Goal: Transaction & Acquisition: Purchase product/service

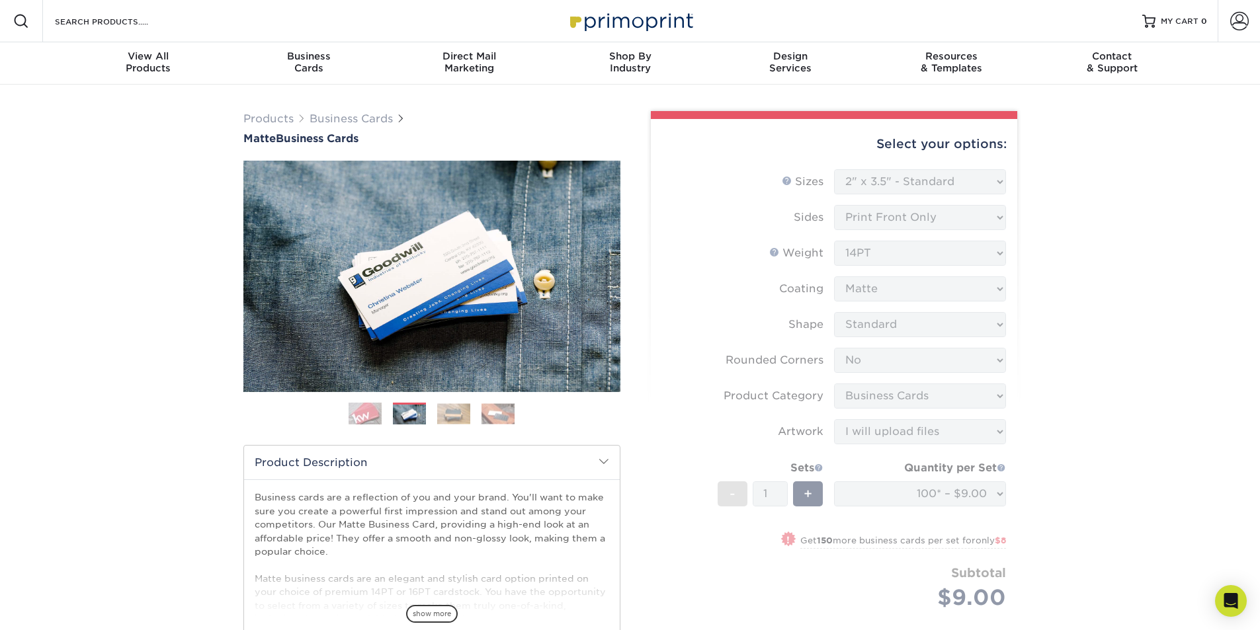
select select "2.00x3.50"
select select "0"
select select "3b5148f1-0588-4f88-a218-97bcfdce65c1"
select select "upload"
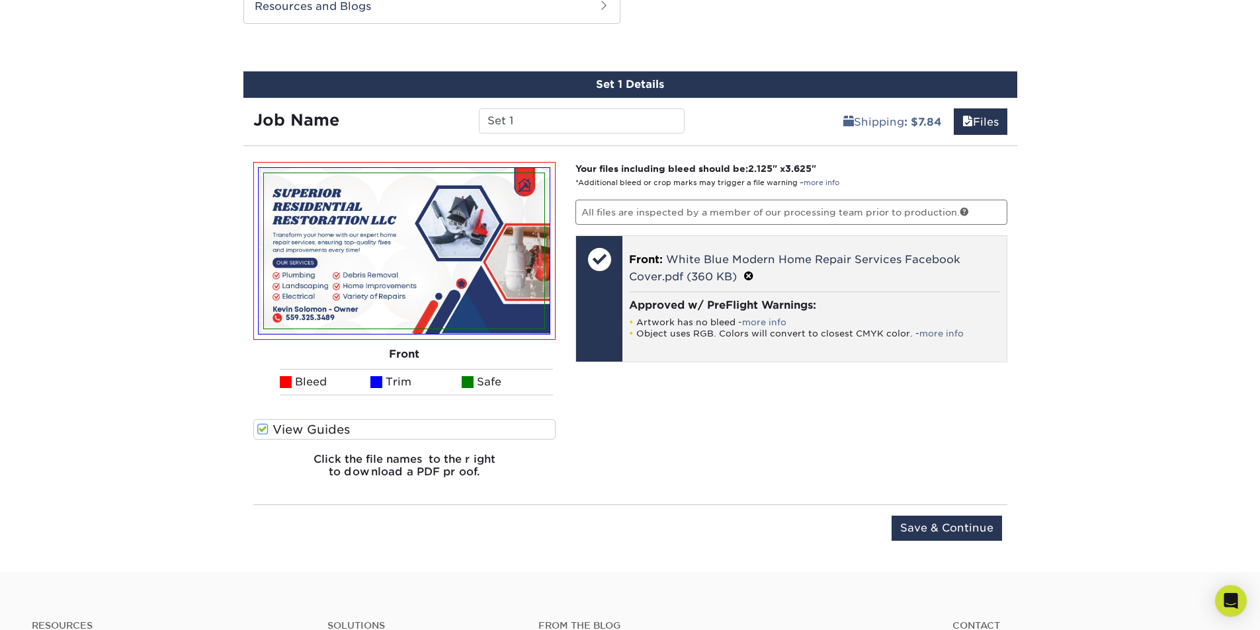
click at [712, 317] on li "Artwork has no bleed - more info" at bounding box center [814, 322] width 371 height 11
click at [751, 276] on span at bounding box center [748, 277] width 11 height 13
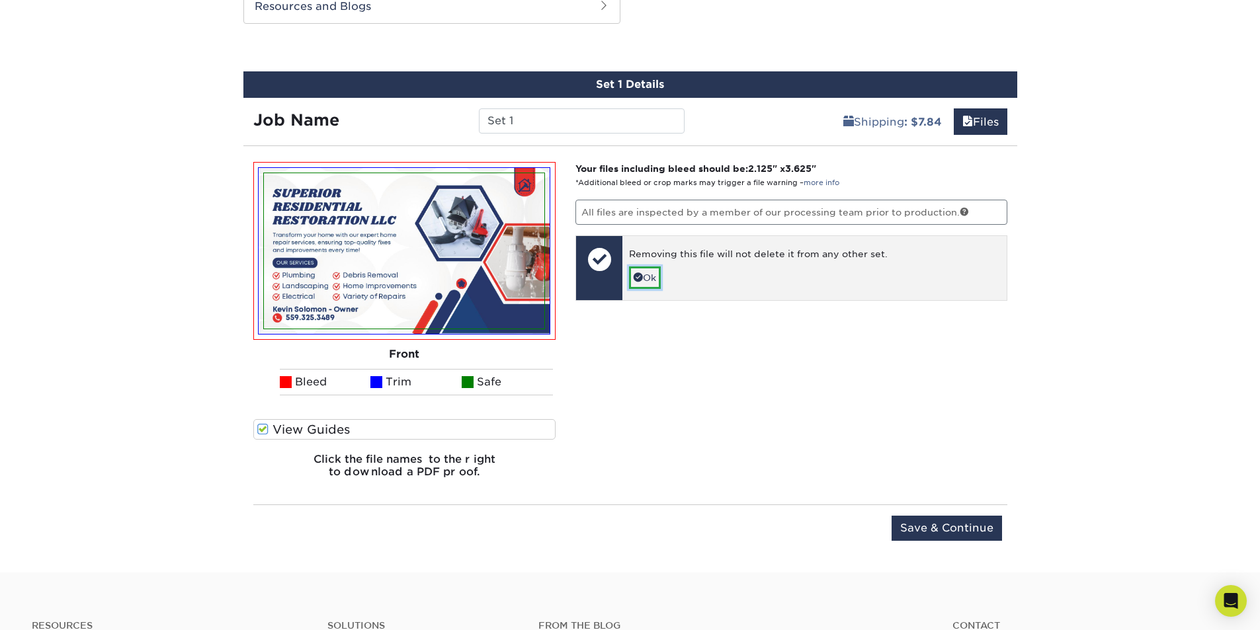
click at [649, 280] on link "Ok" at bounding box center [645, 278] width 32 height 22
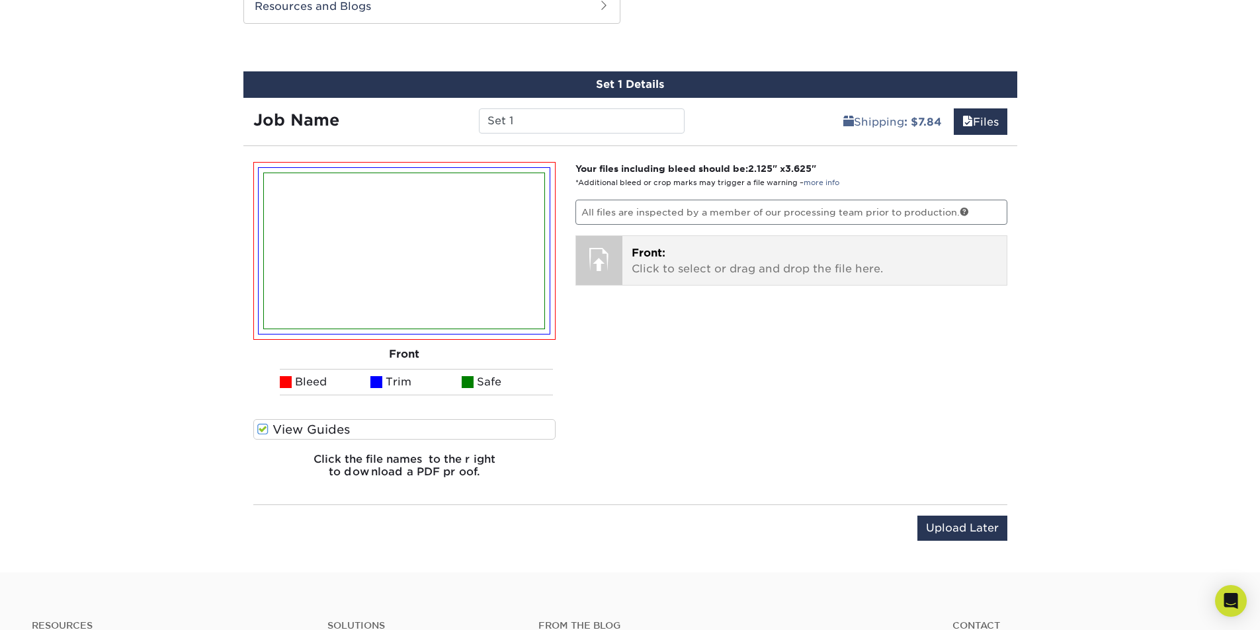
click at [701, 258] on p "Front: Click to select or drag and drop the file here." at bounding box center [815, 261] width 366 height 32
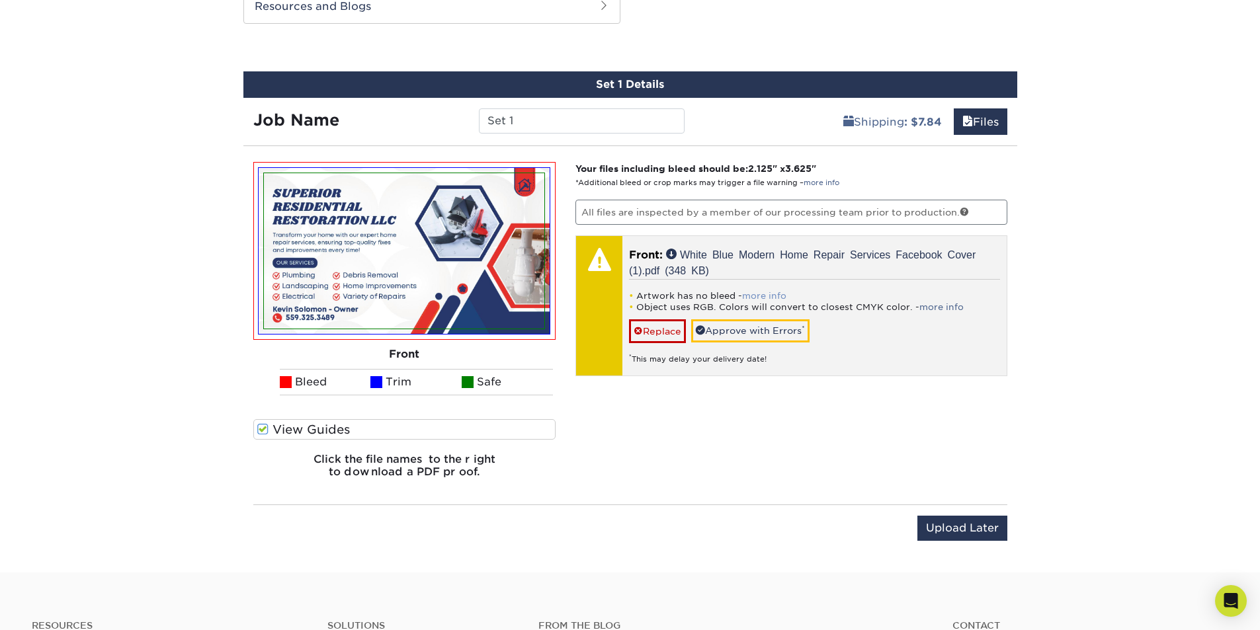
click at [760, 296] on link "more info" at bounding box center [764, 296] width 44 height 10
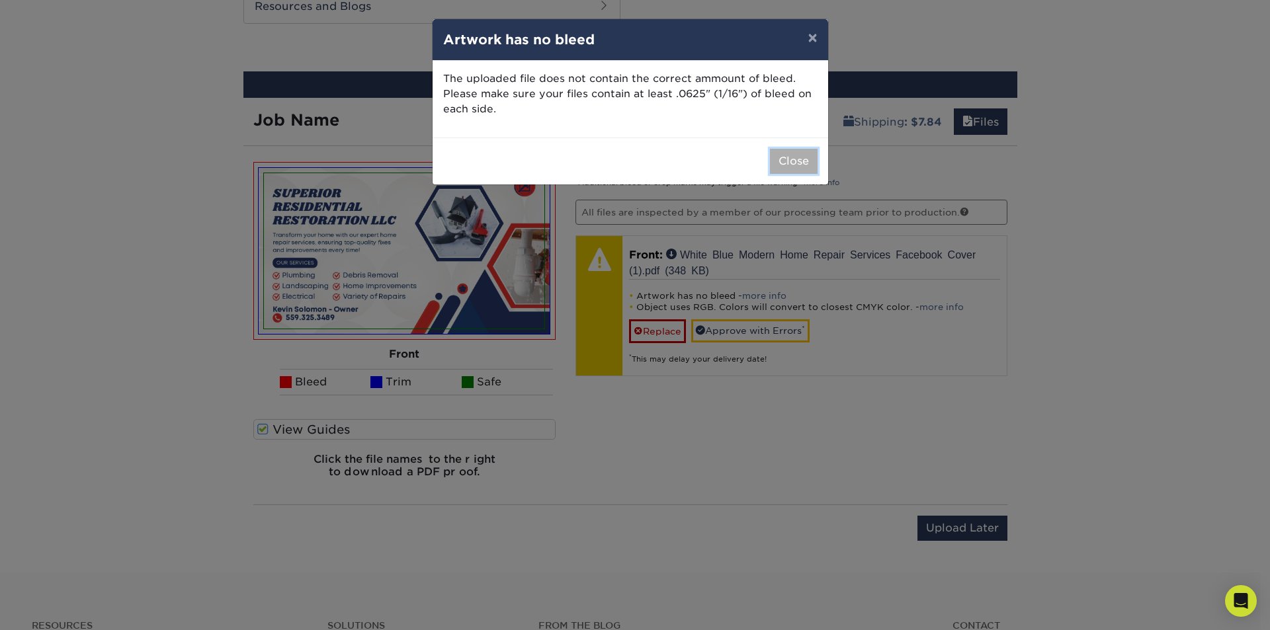
click at [788, 156] on button "Close" at bounding box center [794, 161] width 48 height 25
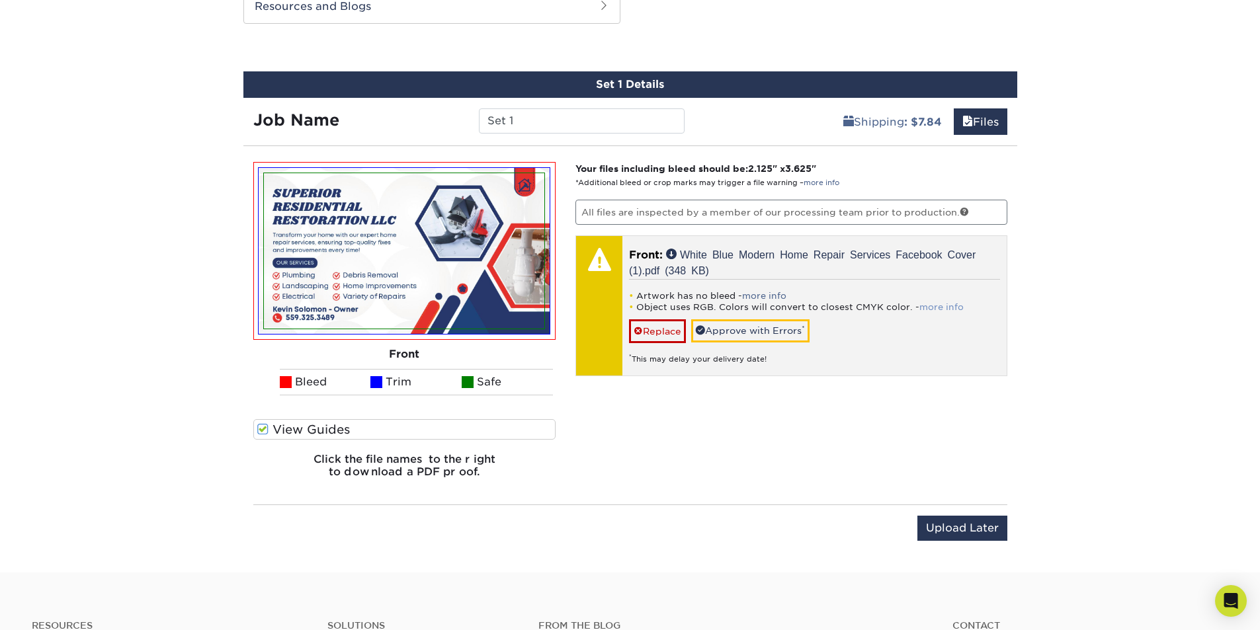
click at [948, 304] on link "more info" at bounding box center [941, 307] width 44 height 10
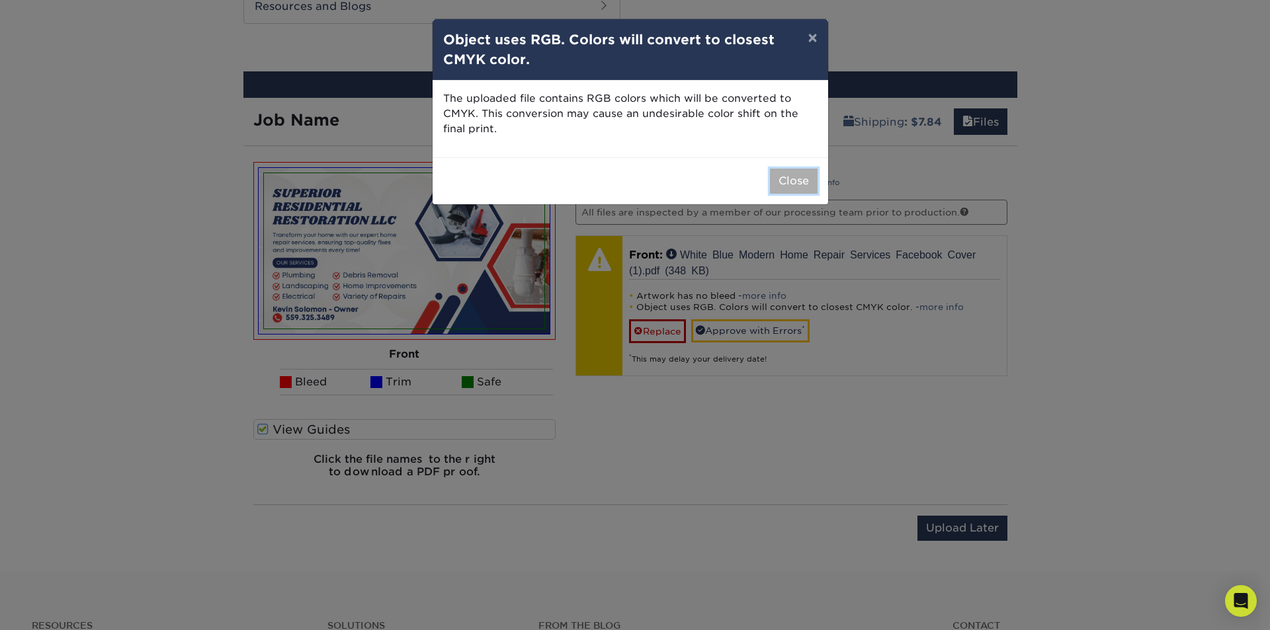
click at [798, 181] on button "Close" at bounding box center [794, 181] width 48 height 25
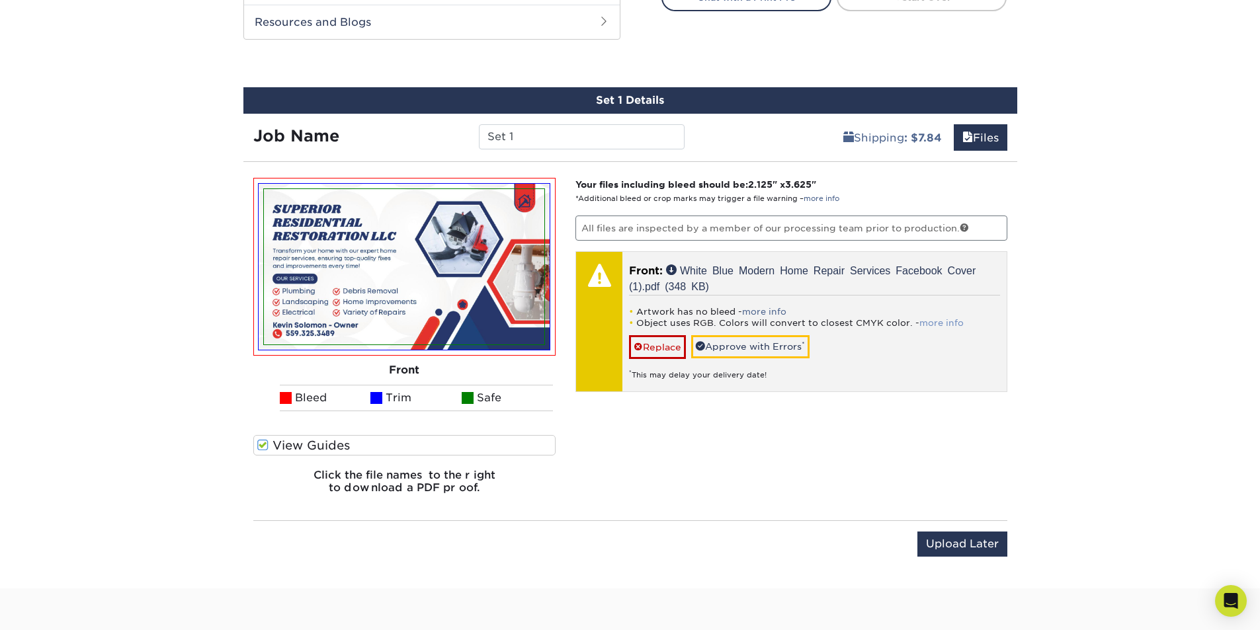
scroll to position [582, 0]
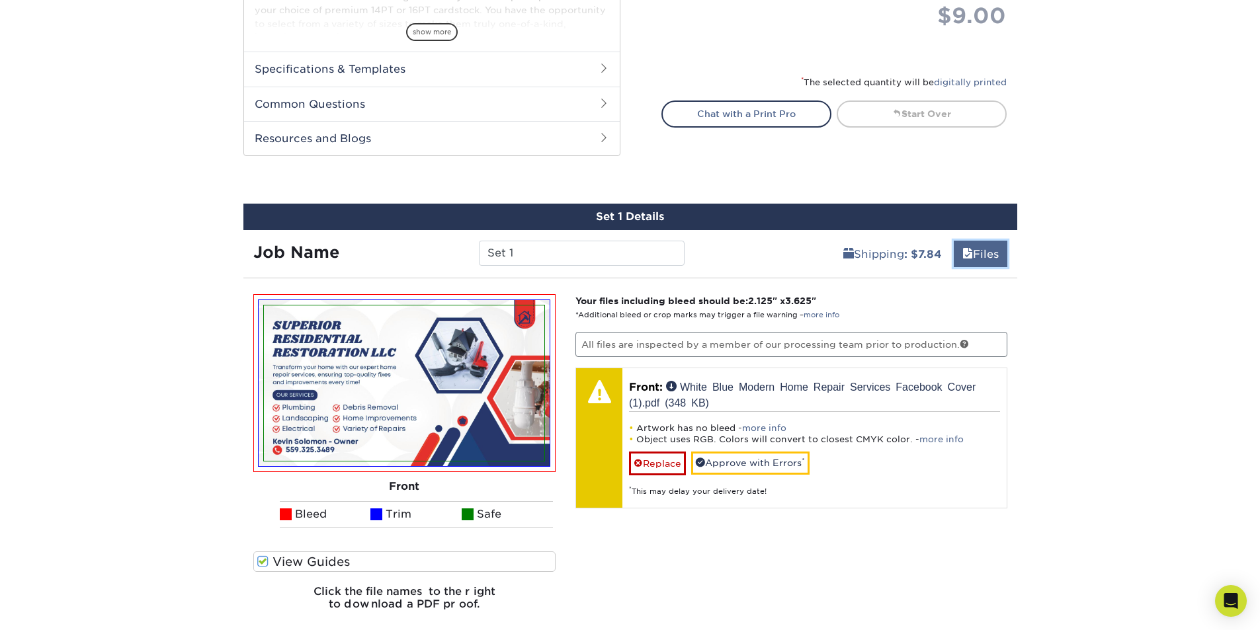
click at [982, 251] on link "Files" at bounding box center [981, 254] width 54 height 26
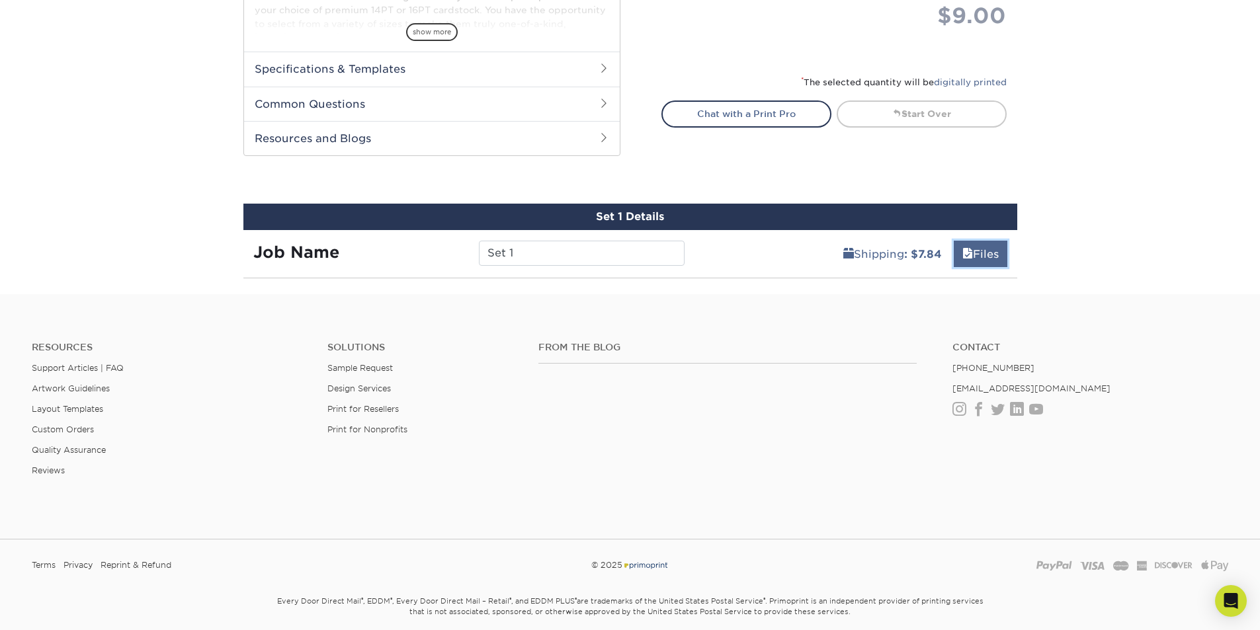
click at [982, 251] on link "Files" at bounding box center [981, 254] width 54 height 26
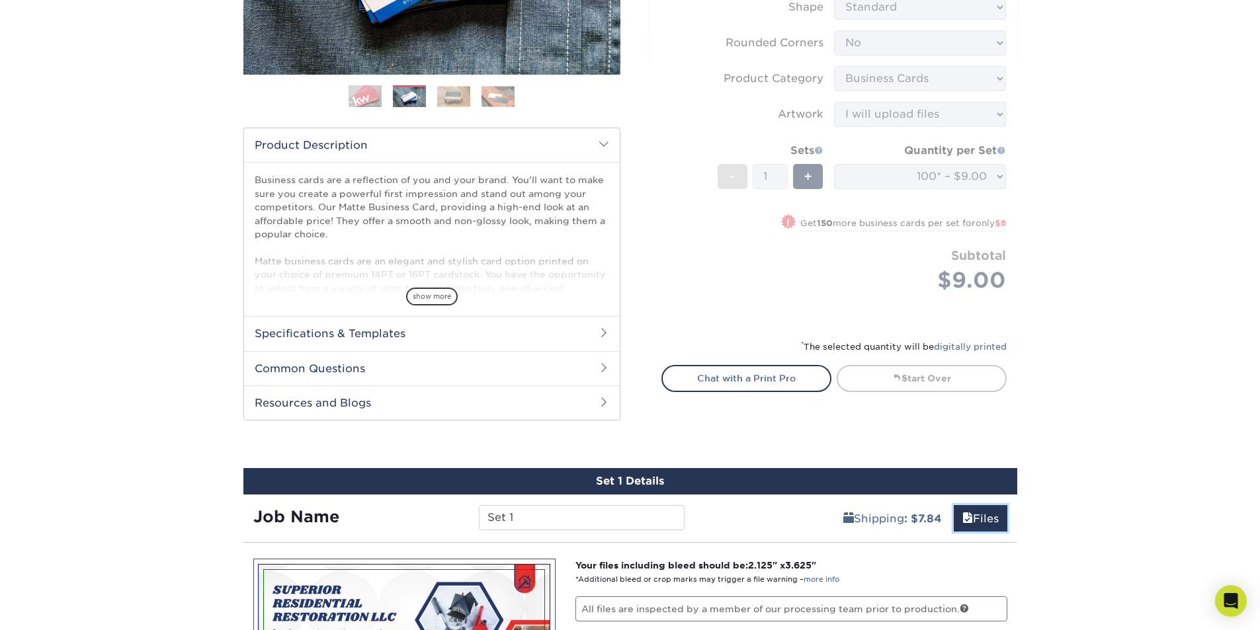
scroll to position [251, 0]
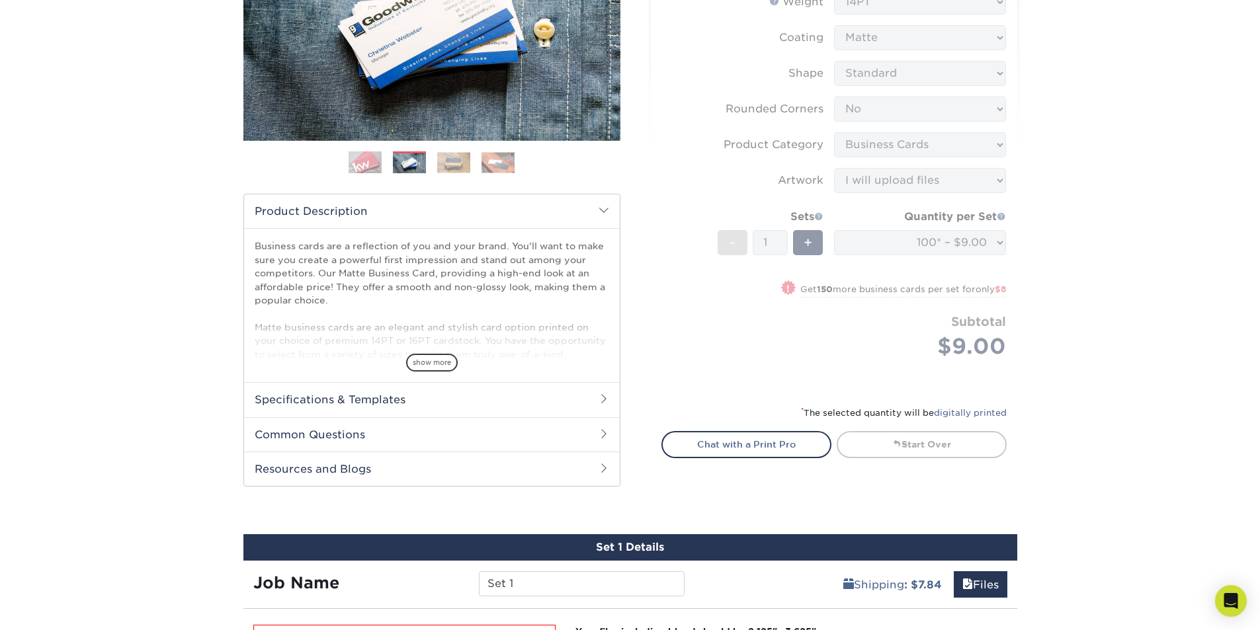
click at [395, 405] on h2 "Specifications & Templates" at bounding box center [432, 399] width 376 height 34
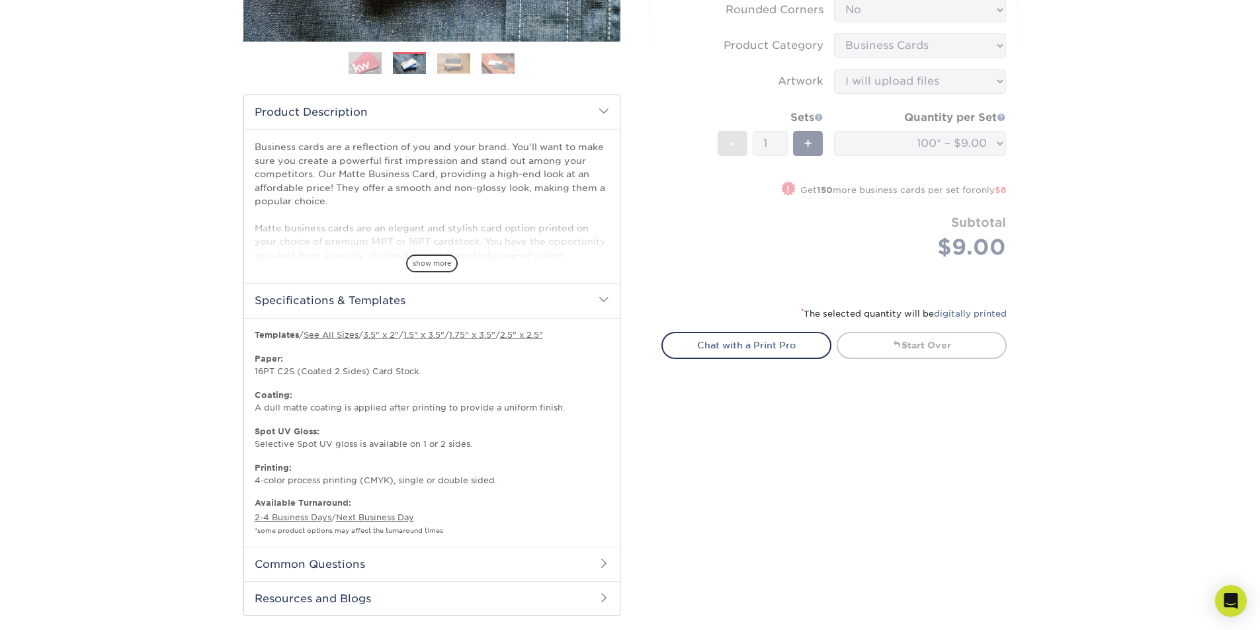
scroll to position [384, 0]
